Goal: Information Seeking & Learning: Learn about a topic

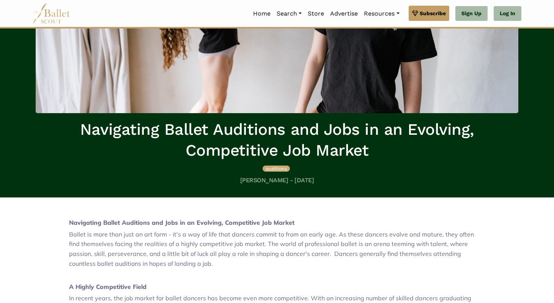
scroll to position [97, 0]
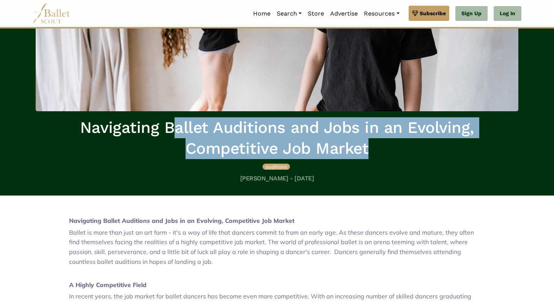
drag, startPoint x: 373, startPoint y: 150, endPoint x: 171, endPoint y: 137, distance: 201.8
click at [171, 138] on h1 "Navigating Ballet Auditions and Jobs in an Evolving, Competitive Job Market" at bounding box center [277, 137] width 483 height 41
click at [173, 130] on h1 "Navigating Ballet Auditions and Jobs in an Evolving, Competitive Job Market" at bounding box center [277, 137] width 483 height 41
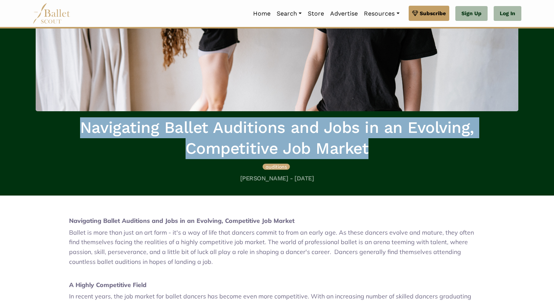
drag, startPoint x: 381, startPoint y: 145, endPoint x: 77, endPoint y: 122, distance: 304.7
click at [77, 122] on h1 "Navigating Ballet Auditions and Jobs in an Evolving, Competitive Job Market" at bounding box center [277, 137] width 483 height 41
copy h1 "Navigating Ballet Auditions and Jobs in an Evolving, Competitive Job Market"
drag, startPoint x: 234, startPoint y: 176, endPoint x: 271, endPoint y: 179, distance: 37.3
click at [271, 179] on h5 "[PERSON_NAME] - [DATE]" at bounding box center [277, 178] width 483 height 8
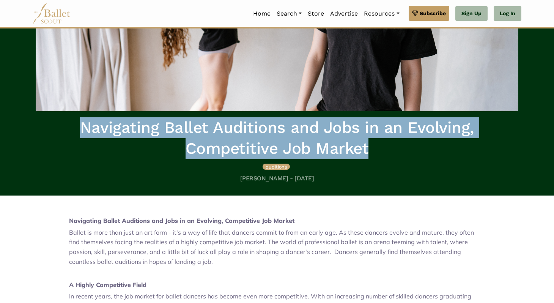
copy h5 "[PERSON_NAME]"
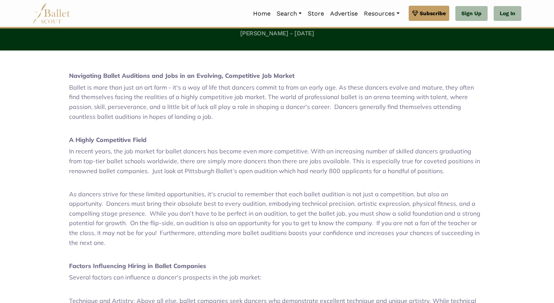
scroll to position [248, 0]
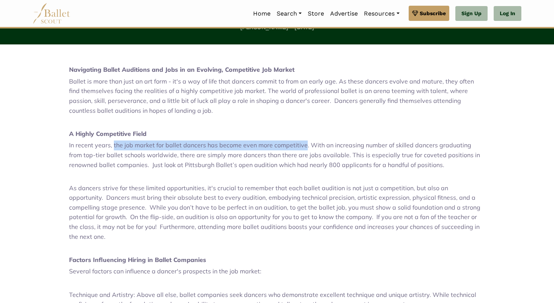
drag, startPoint x: 113, startPoint y: 145, endPoint x: 303, endPoint y: 146, distance: 190.1
click at [303, 146] on span "In recent years, the job market for ballet dancers has become even more competi…" at bounding box center [274, 154] width 411 height 27
copy span "the job market for ballet dancers has become even more competitive"
